Goal: Register for event/course

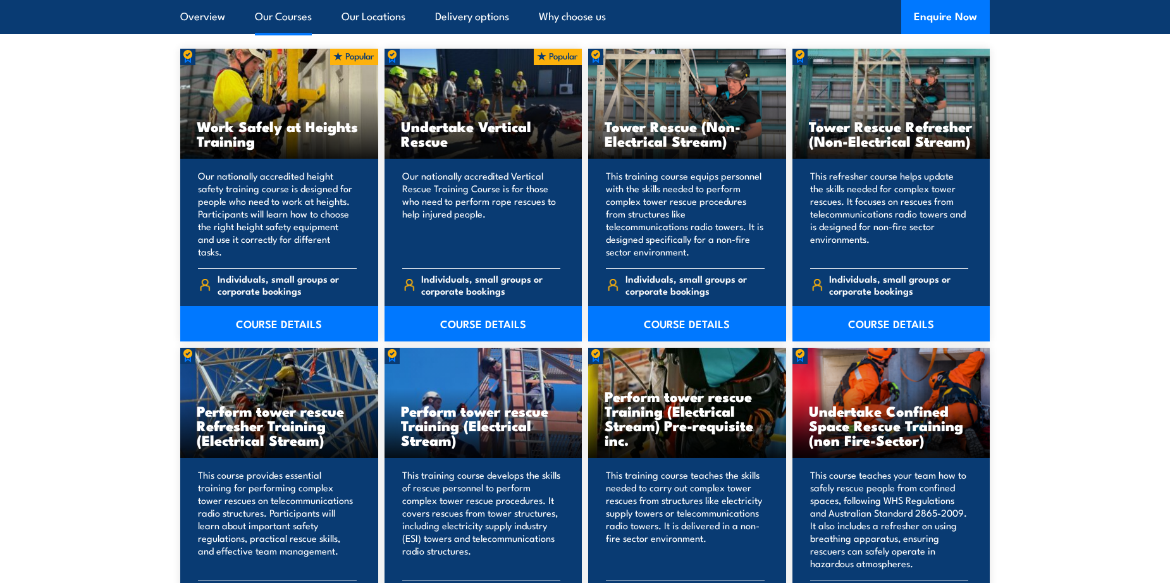
scroll to position [886, 0]
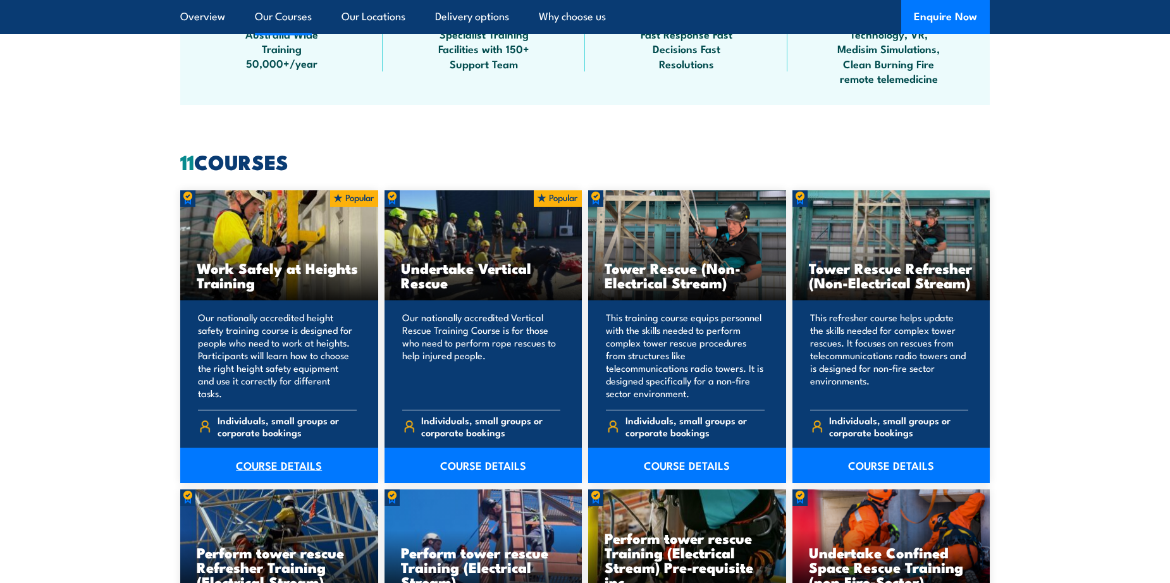
click at [263, 456] on link "COURSE DETAILS" at bounding box center [279, 465] width 198 height 35
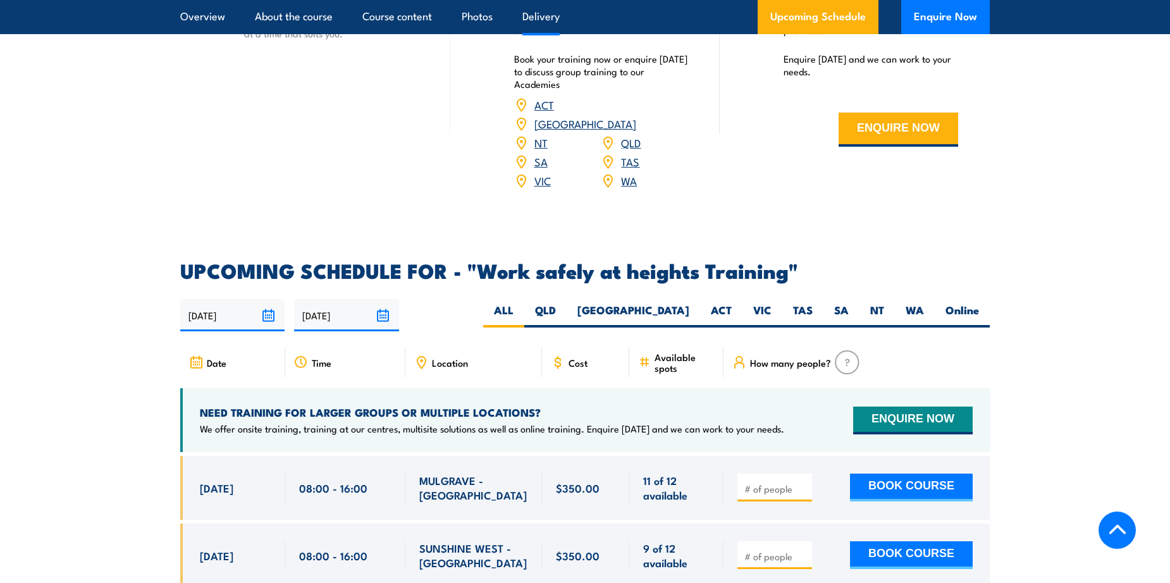
scroll to position [1771, 0]
click at [567, 302] on label "QLD" at bounding box center [545, 314] width 42 height 25
click at [564, 302] on input "QLD" at bounding box center [560, 306] width 8 height 8
radio input "true"
